Goal: Check status: Check status

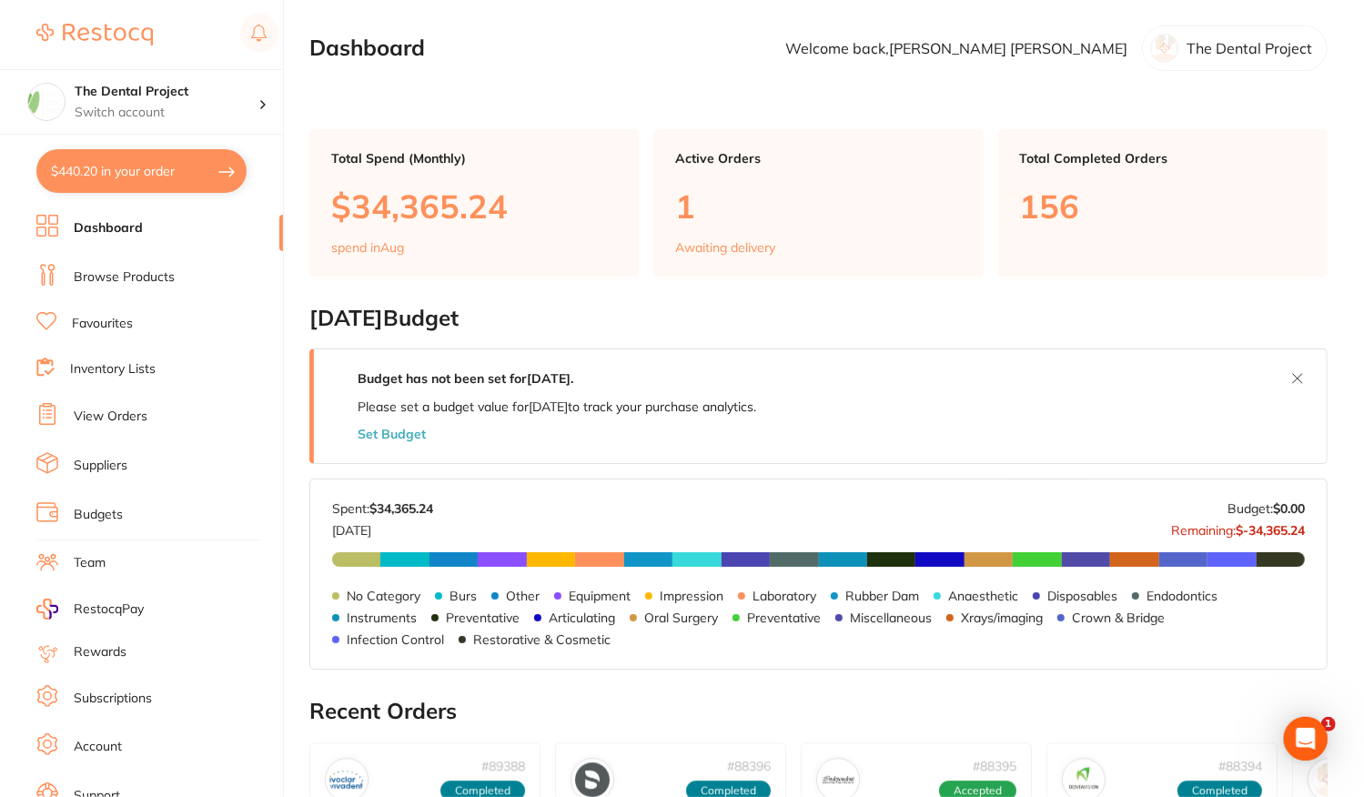
click at [171, 168] on button "$440.20 in your order" at bounding box center [141, 171] width 210 height 44
checkbox input "true"
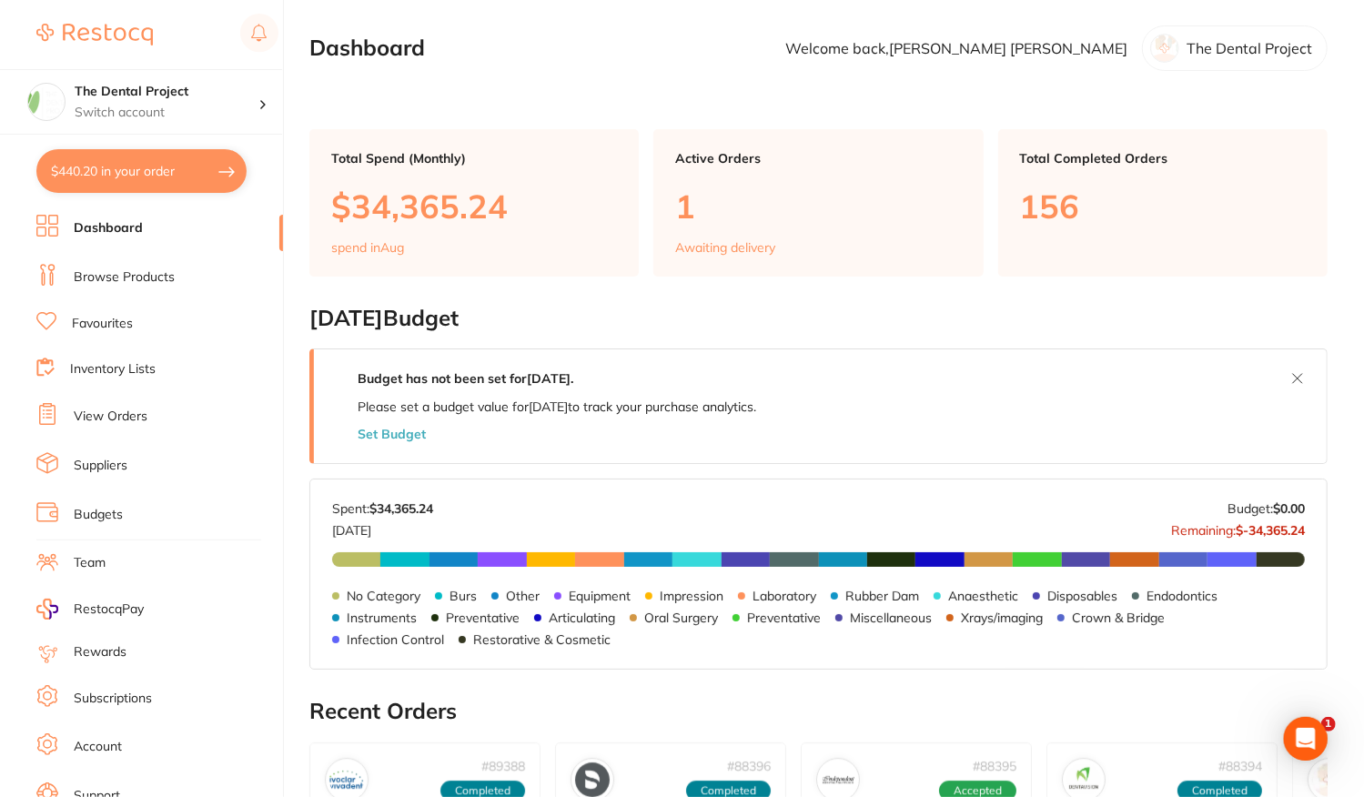
checkbox input "true"
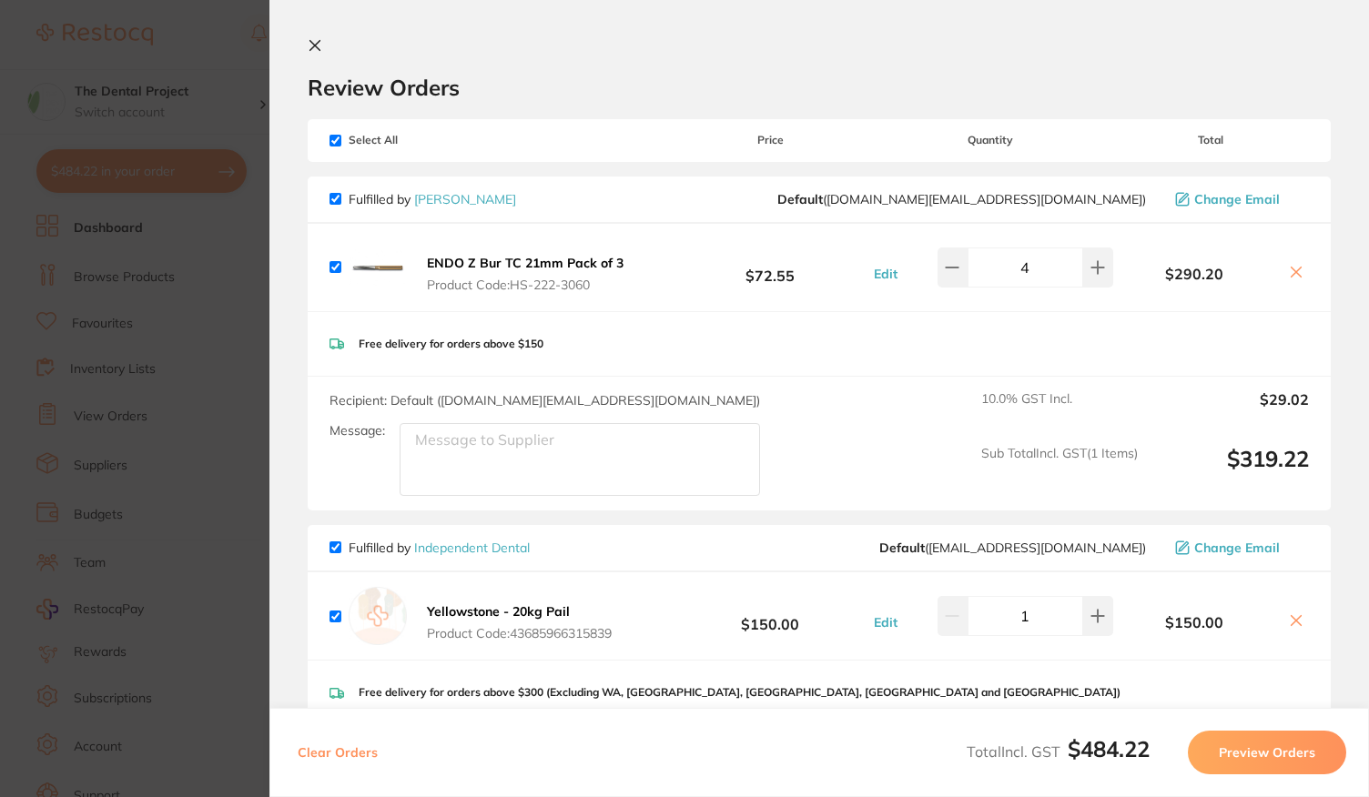
click at [319, 46] on icon at bounding box center [315, 45] width 15 height 15
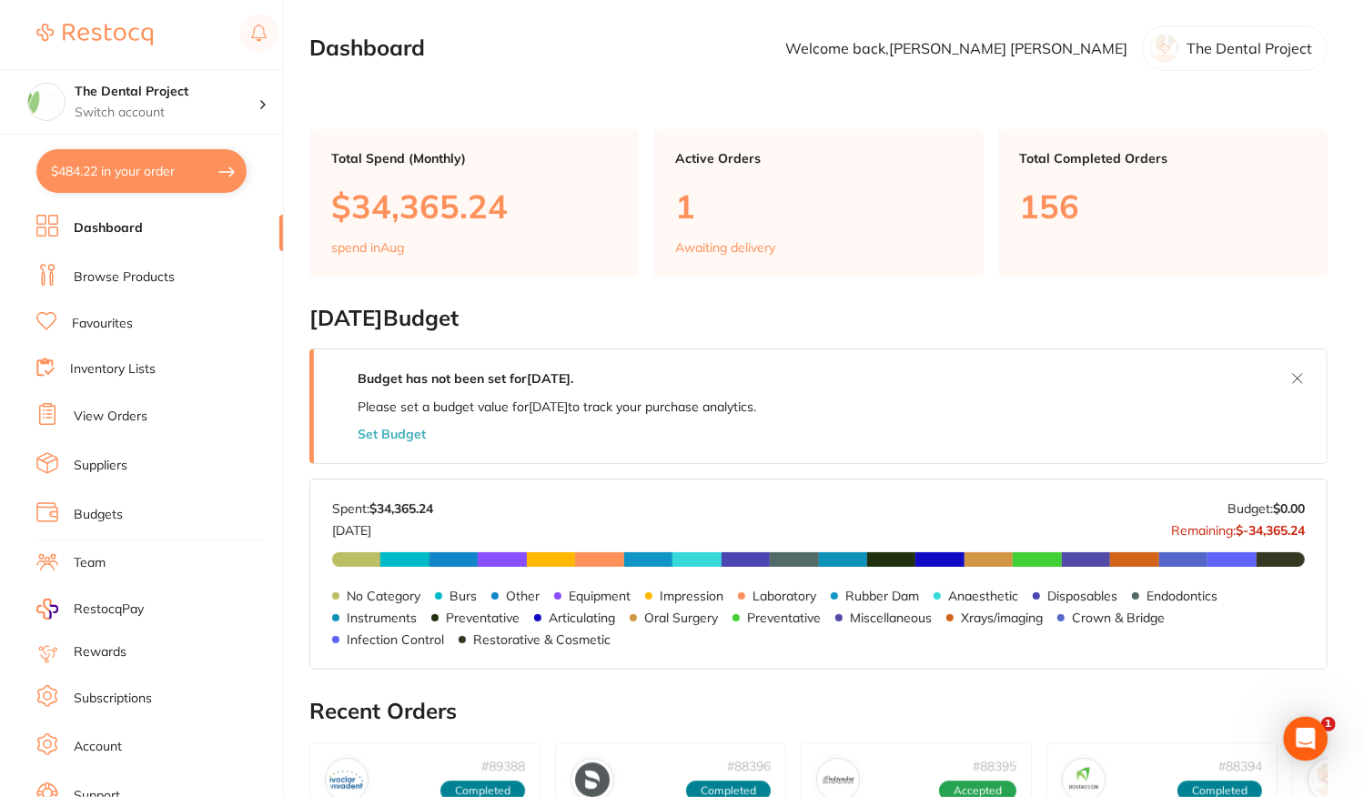
click at [103, 419] on link "View Orders" at bounding box center [111, 417] width 74 height 18
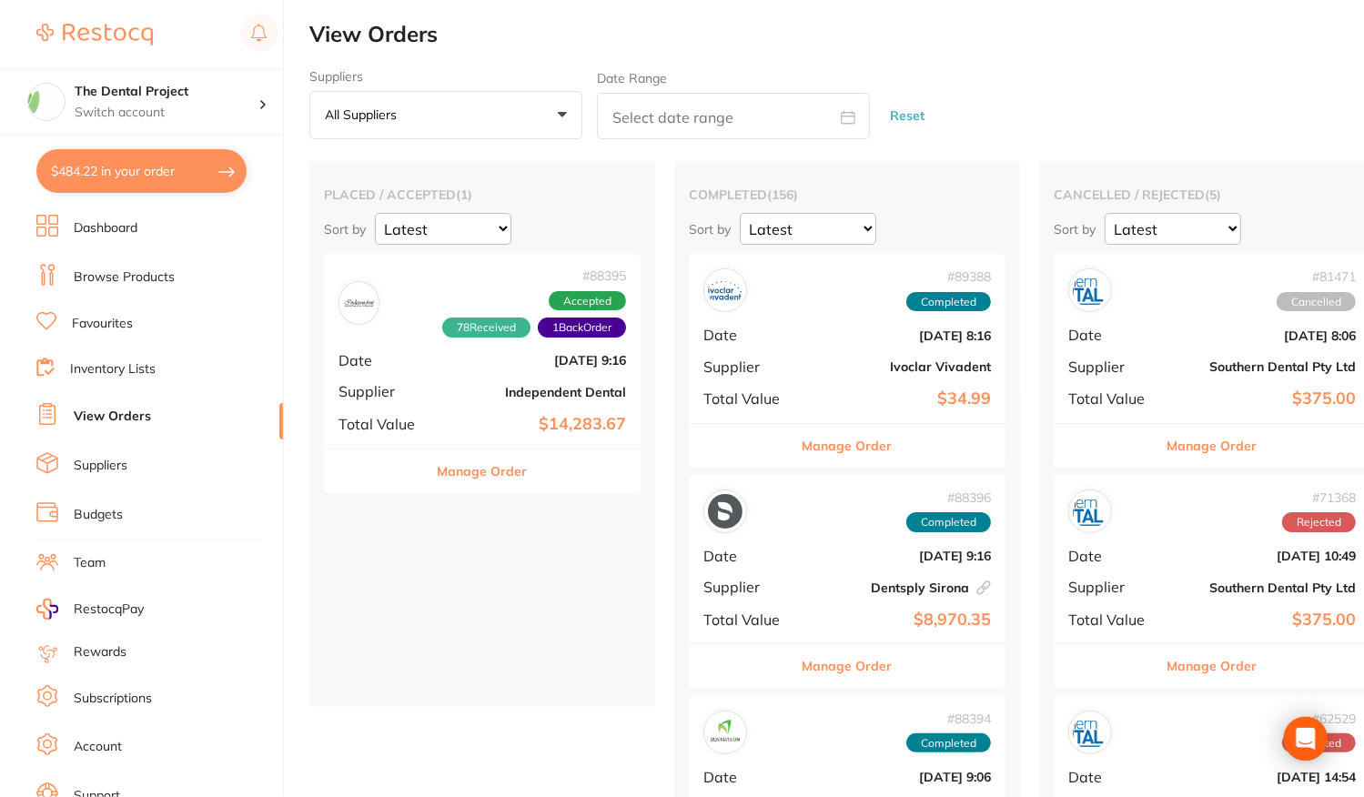
click at [439, 370] on div "# 88395 78 Received 1 Back Order Accepted Date [DATE] 9:16 Supplier Independent…" at bounding box center [482, 351] width 317 height 194
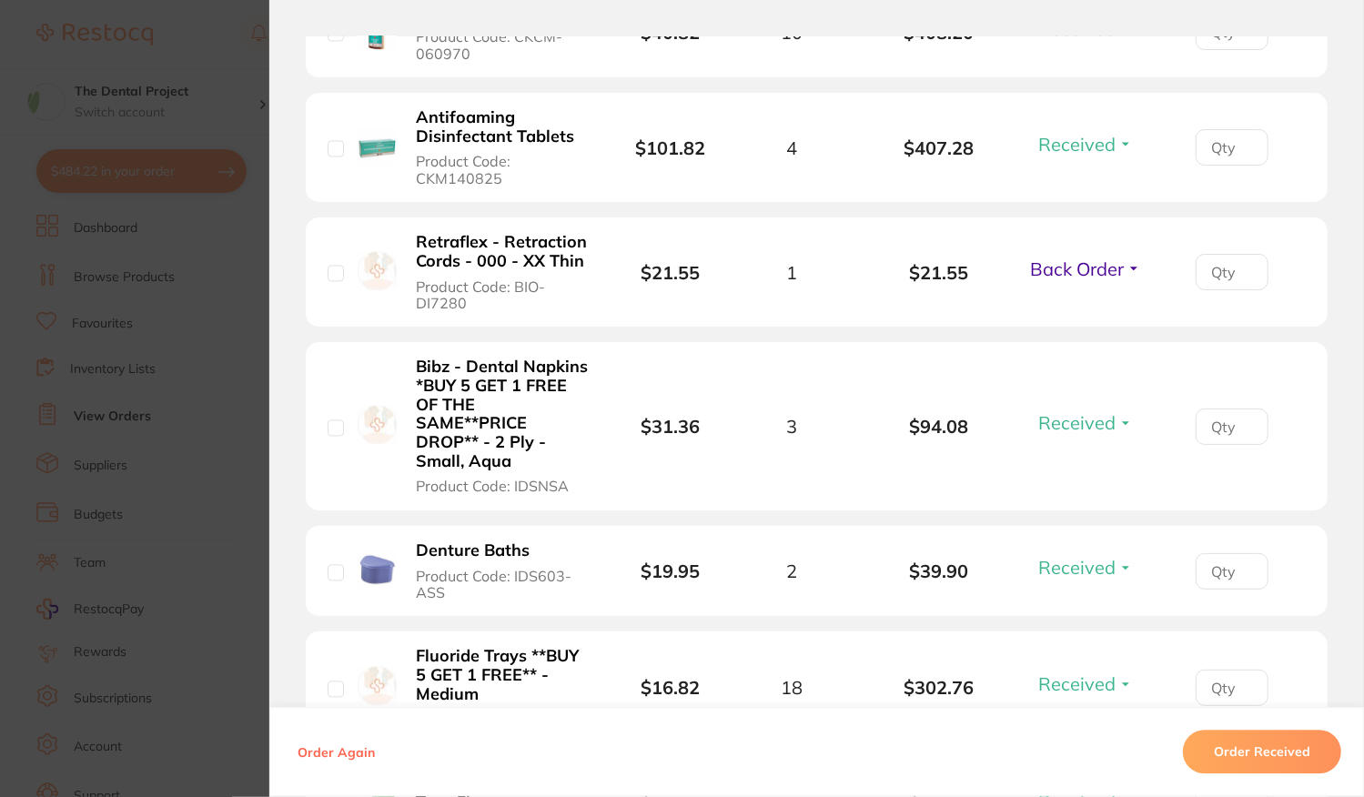
scroll to position [2457, 0]
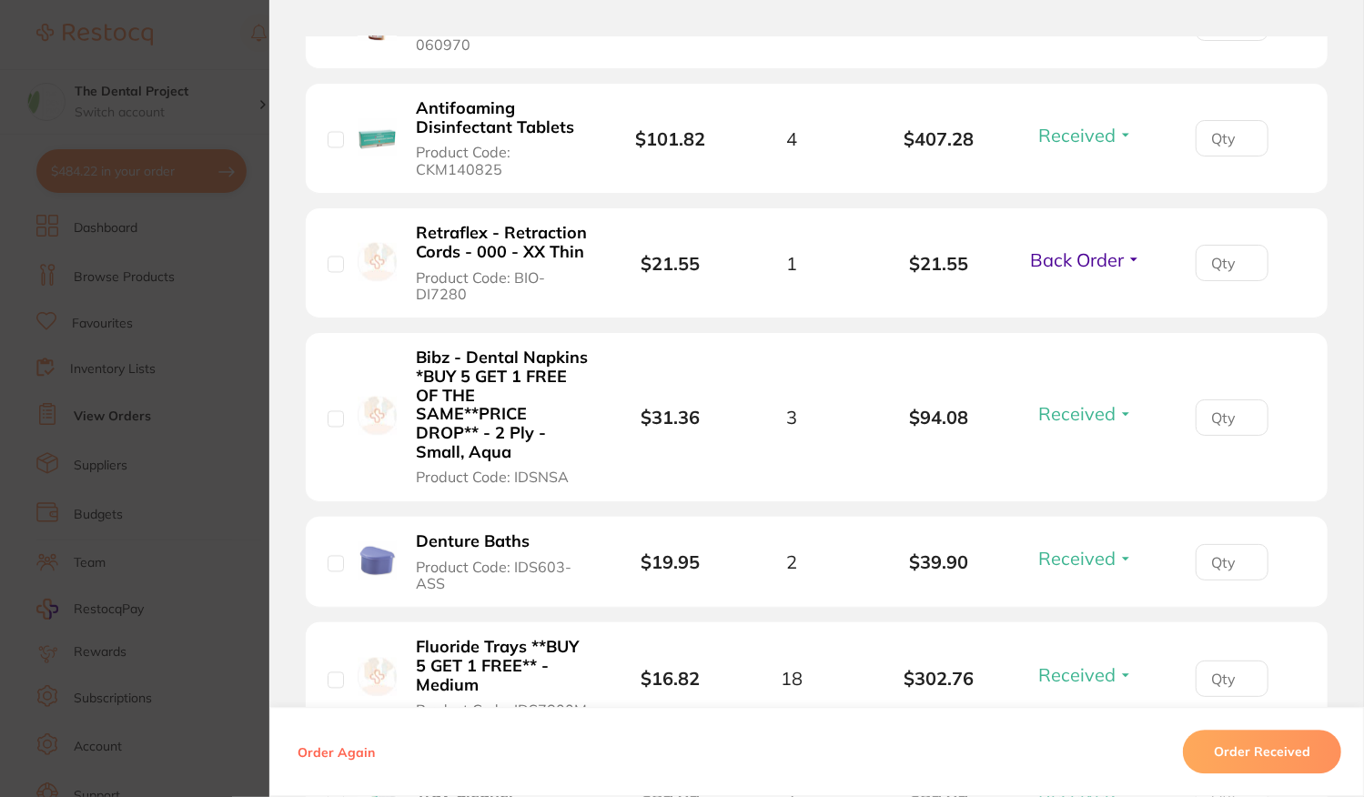
click at [1060, 271] on span "Back Order" at bounding box center [1078, 259] width 94 height 23
click at [1074, 307] on li "Retraflex - Retraction Cords - 000 - XX Thin Product Code: BIO-DI7280 $21.55 1 …" at bounding box center [817, 263] width 1022 height 110
click at [1079, 271] on span "Back Order" at bounding box center [1078, 259] width 94 height 23
click at [1079, 306] on span "Received" at bounding box center [1086, 299] width 46 height 14
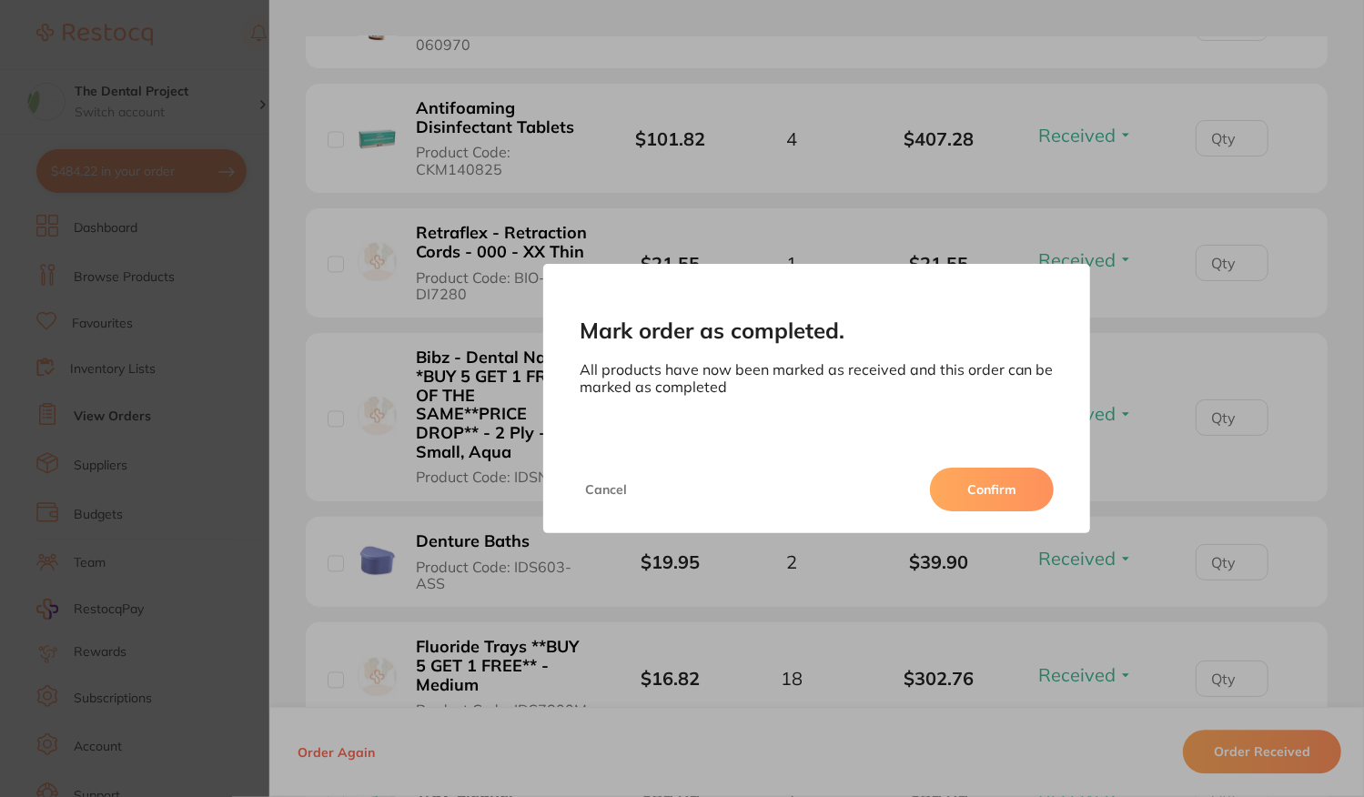
click at [998, 498] on button "Confirm" at bounding box center [992, 490] width 124 height 44
